Goal: Navigation & Orientation: Find specific page/section

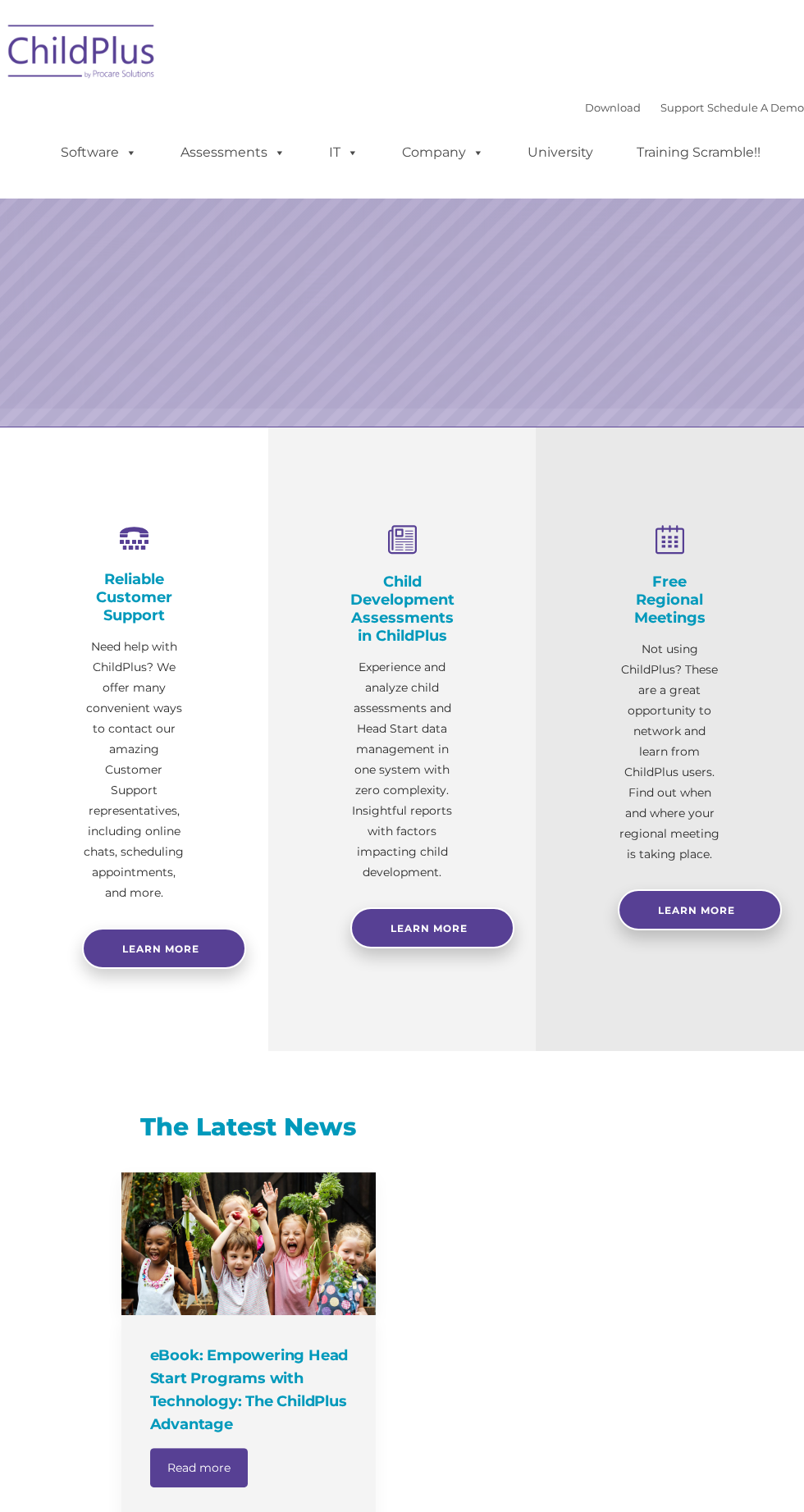
select select "MEDIUM"
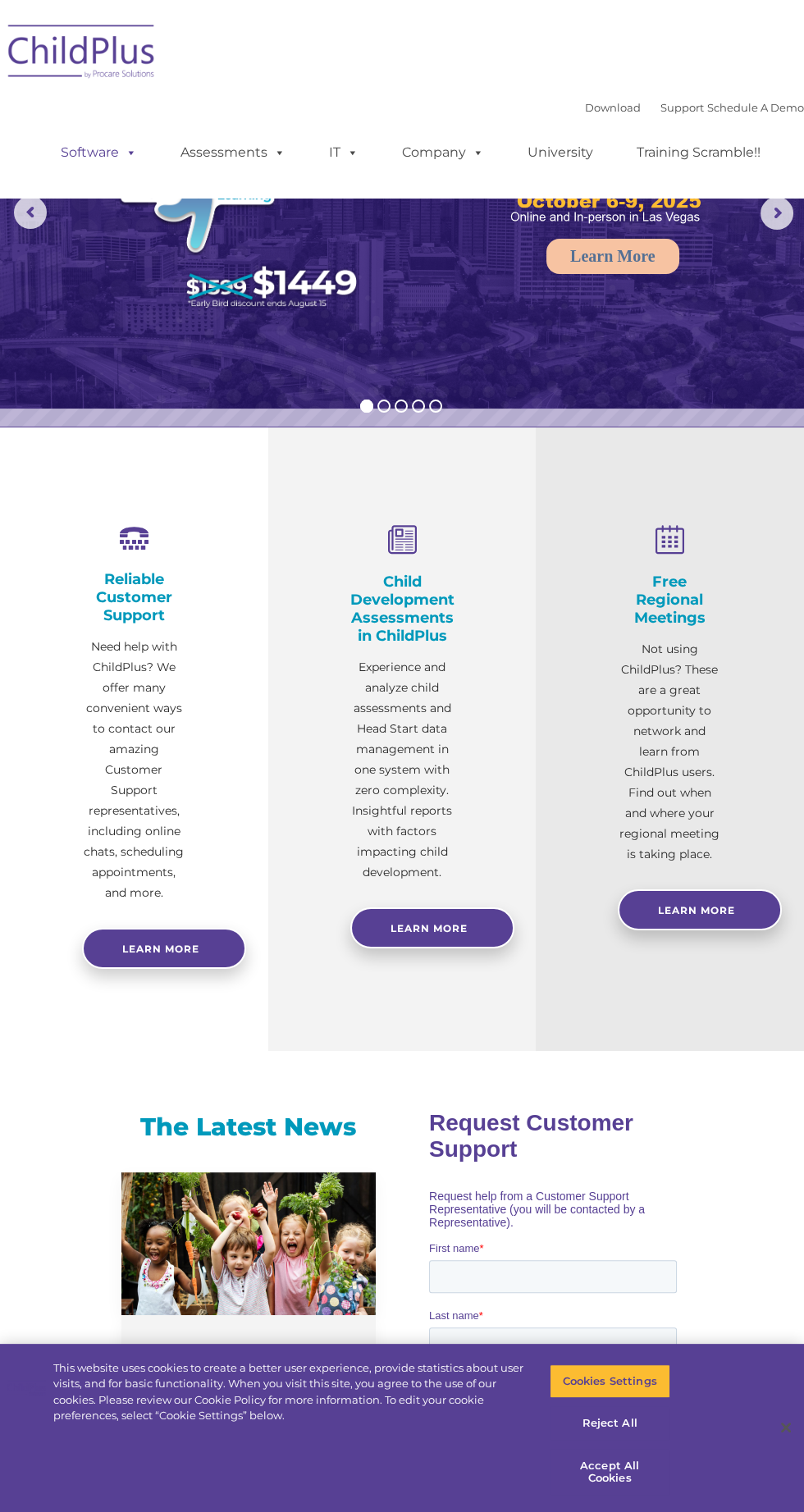
click at [123, 151] on span at bounding box center [127, 152] width 18 height 15
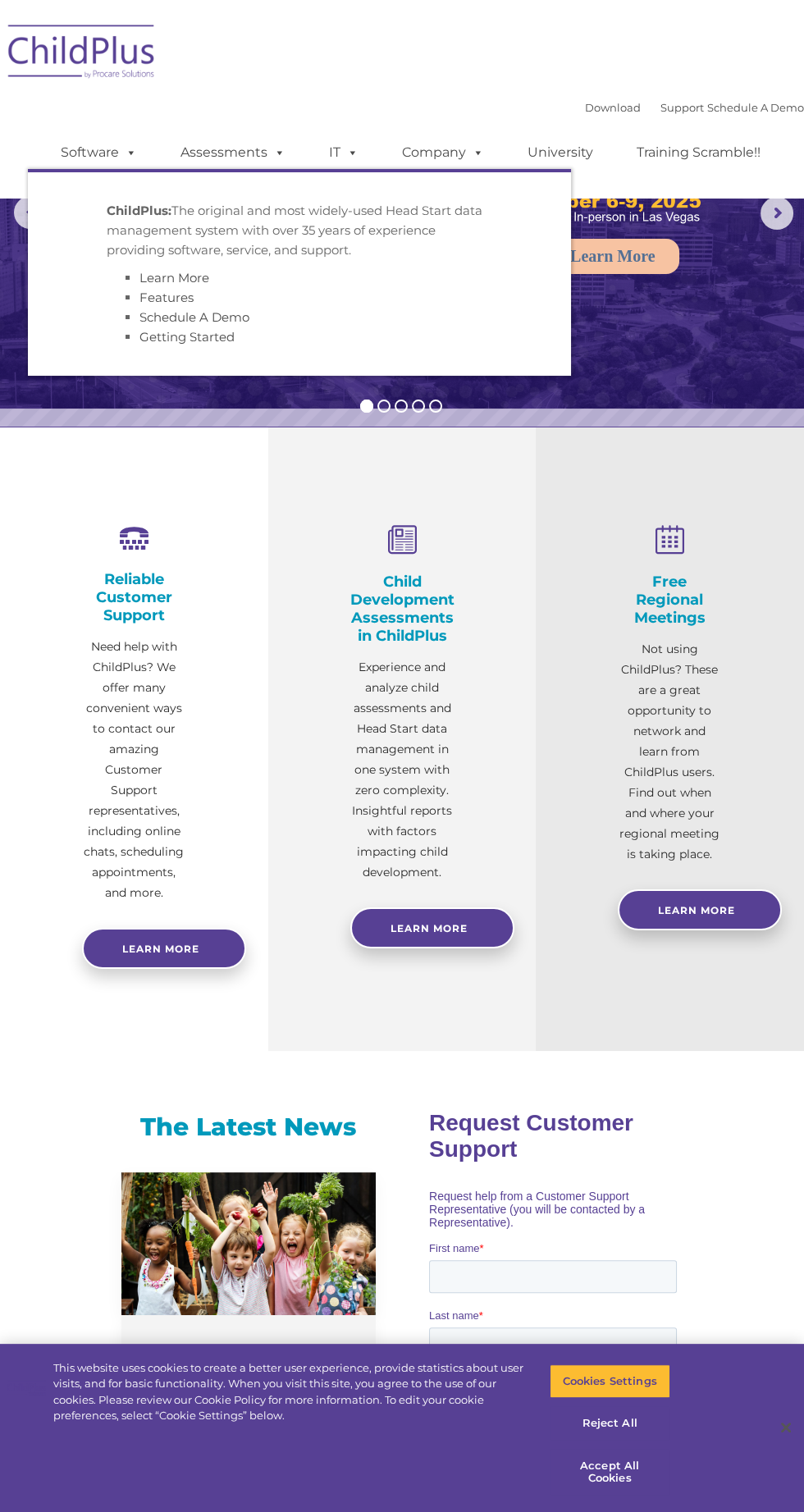
click at [182, 230] on p "ChildPlus: The original and most widely-used Head Start data management system …" at bounding box center [300, 230] width 386 height 59
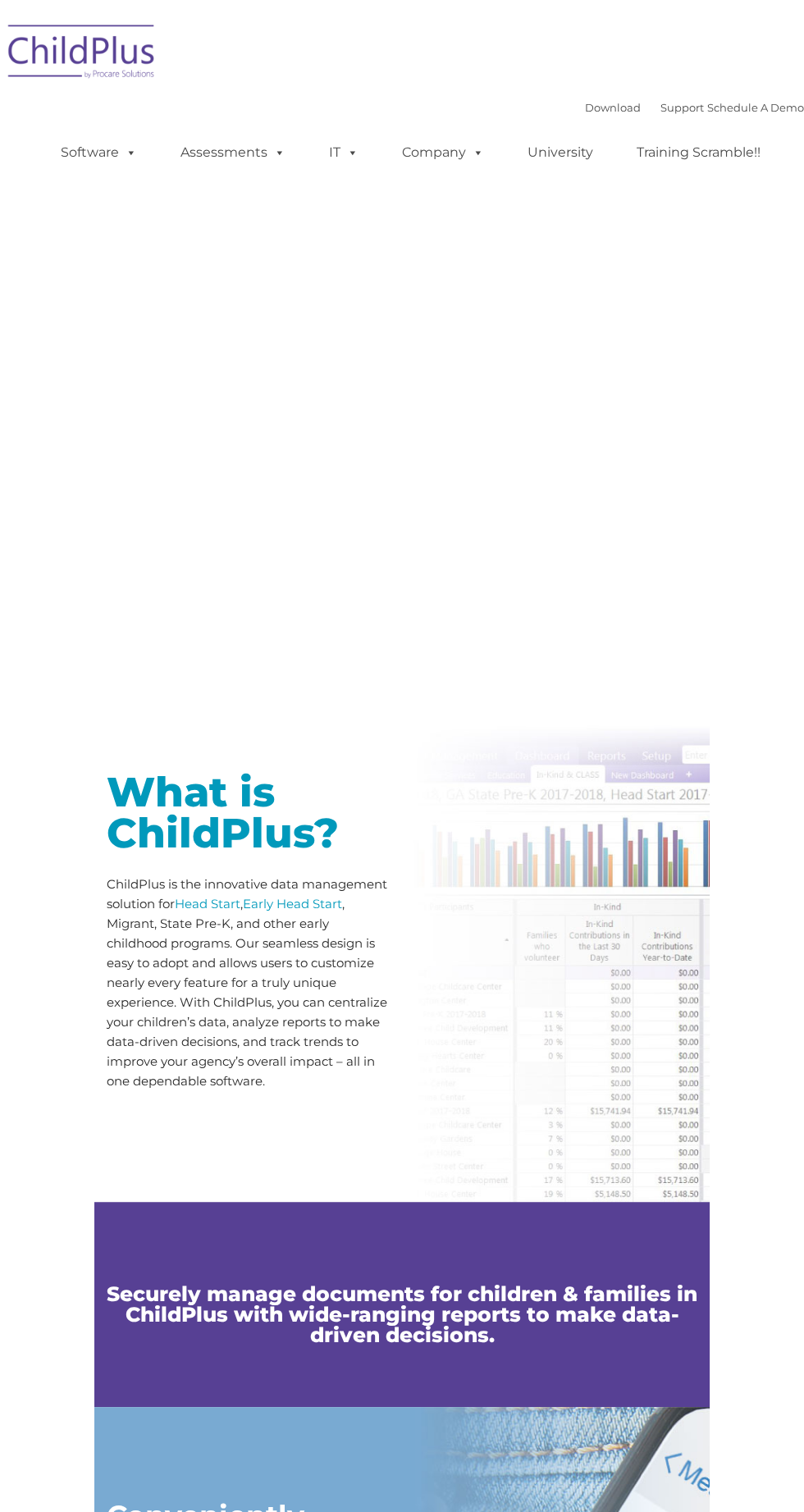
type input ""
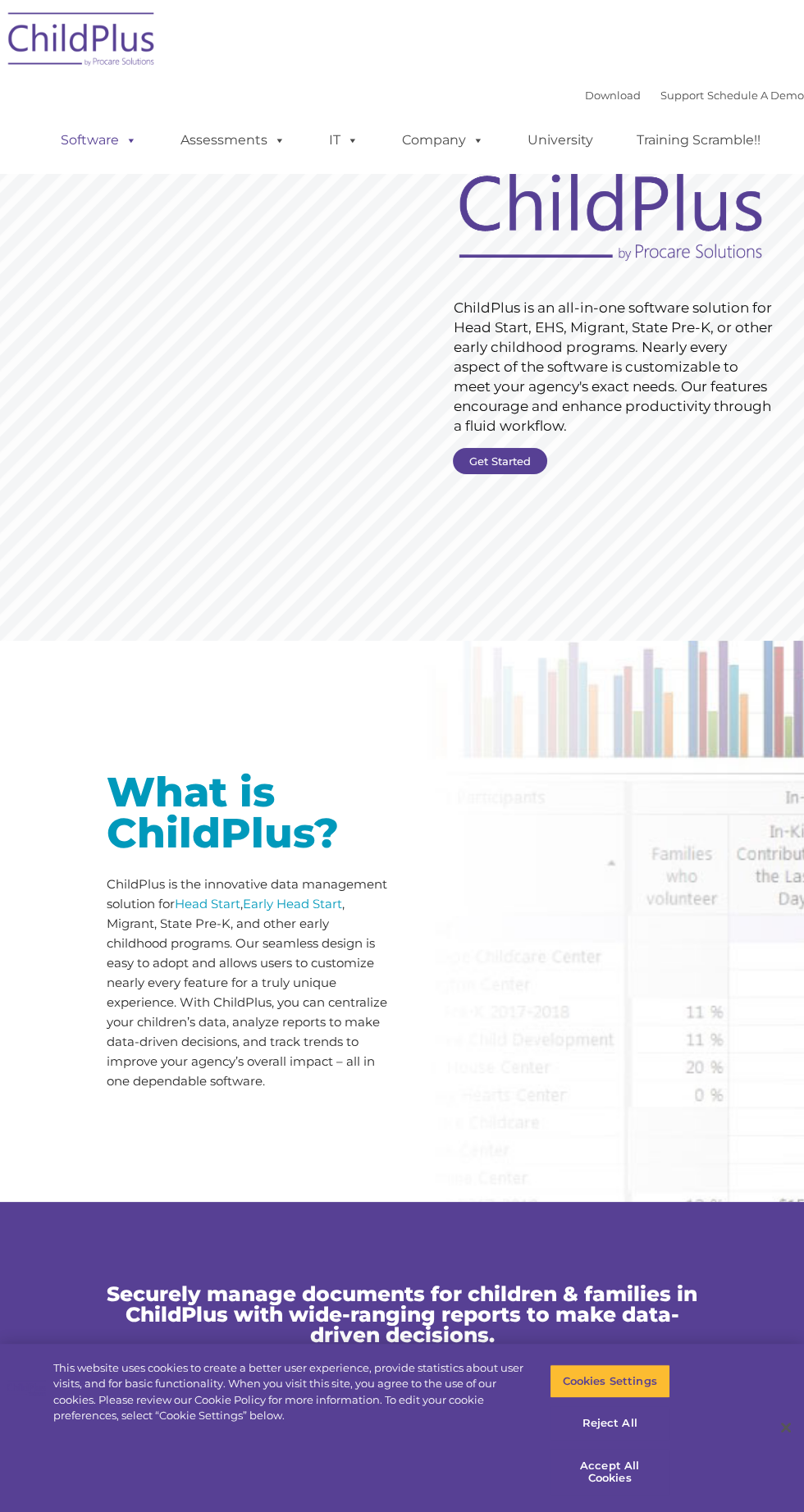
click at [123, 141] on span at bounding box center [127, 140] width 18 height 15
click at [611, 90] on link "Download" at bounding box center [613, 95] width 56 height 14
